Goal: Navigation & Orientation: Find specific page/section

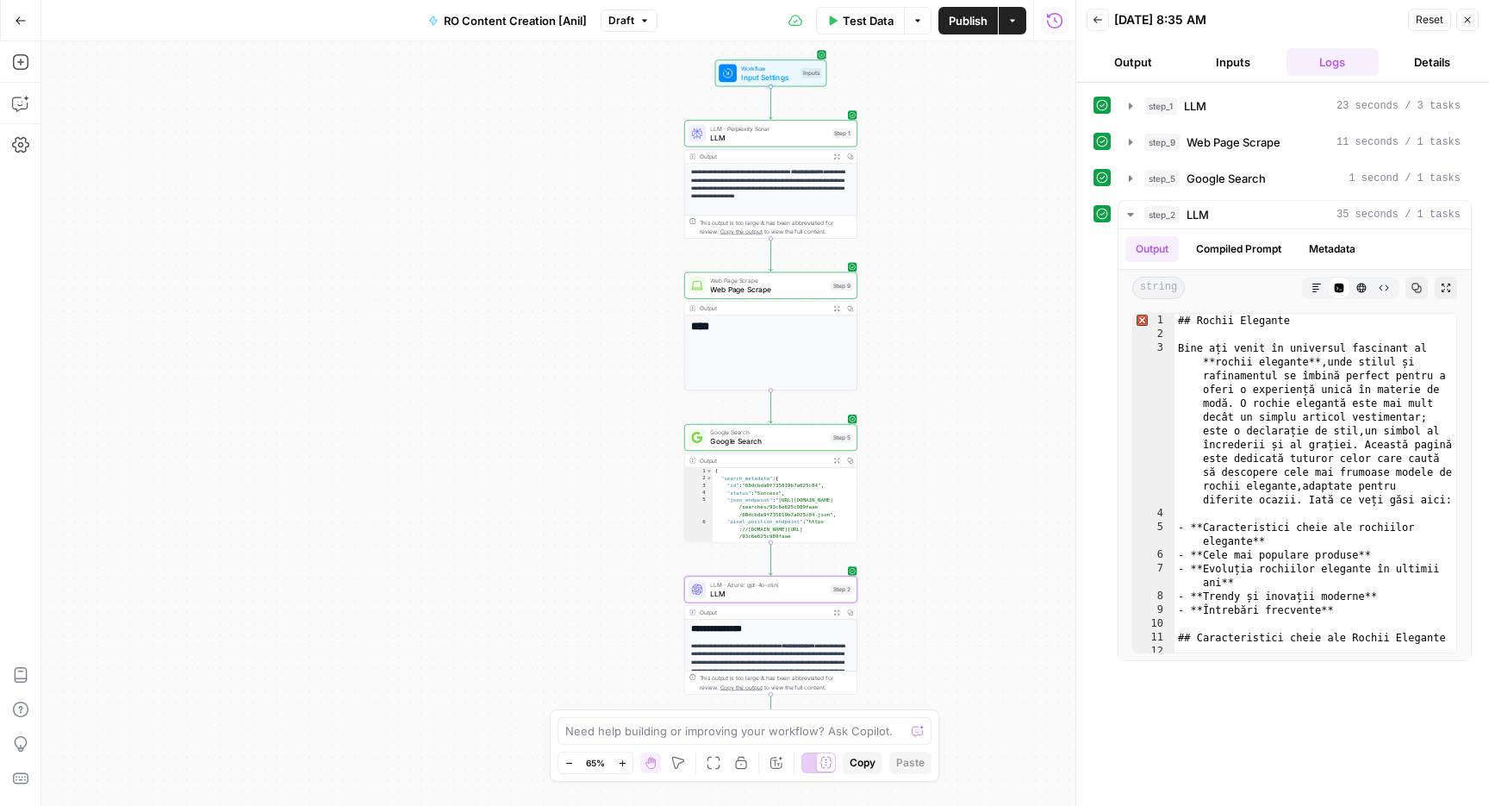
click at [1471, 17] on icon "button" at bounding box center [1467, 20] width 10 height 10
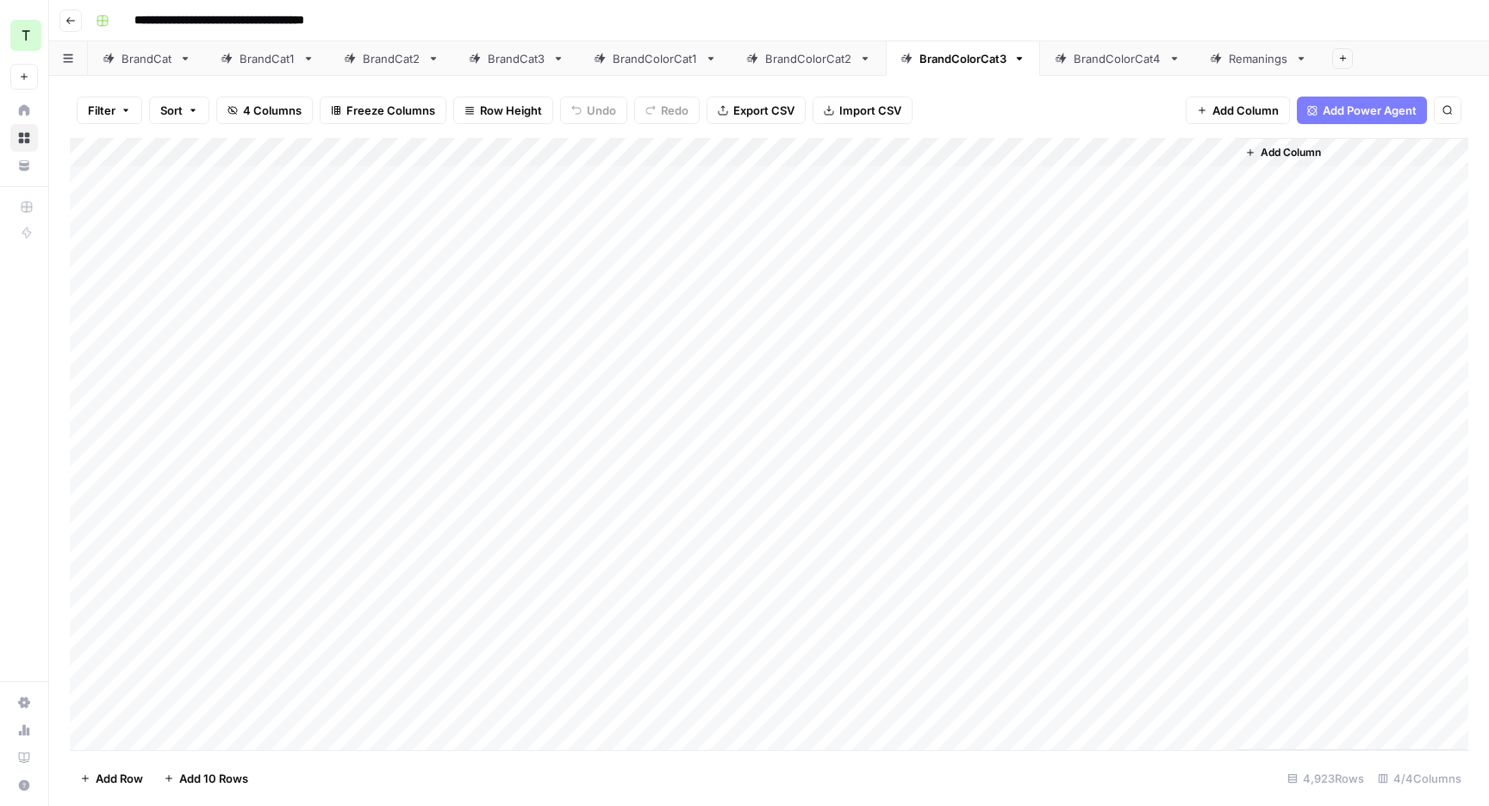
click at [1117, 59] on div "BrandColorCat4" at bounding box center [1118, 58] width 88 height 17
